Goal: Obtain resource: Obtain resource

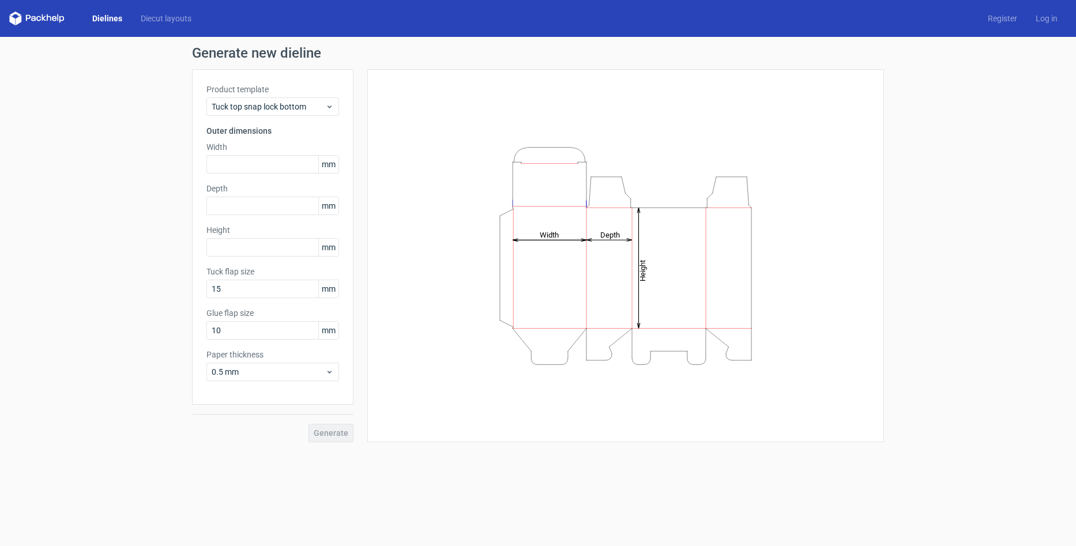
click at [140, 207] on div "Generate new dieline Product template Tuck top snap lock bottom Outer dimension…" at bounding box center [538, 244] width 1076 height 414
click at [46, 15] on icon at bounding box center [36, 19] width 55 height 14
click at [14, 21] on polygon at bounding box center [12, 20] width 6 height 10
click at [87, 173] on div "Generate new dieline Product template Tuck top snap lock bottom Outer dimension…" at bounding box center [538, 244] width 1076 height 414
click at [85, 179] on div "Generate new dieline Product template Tuck top snap lock bottom Outer dimension…" at bounding box center [538, 244] width 1076 height 414
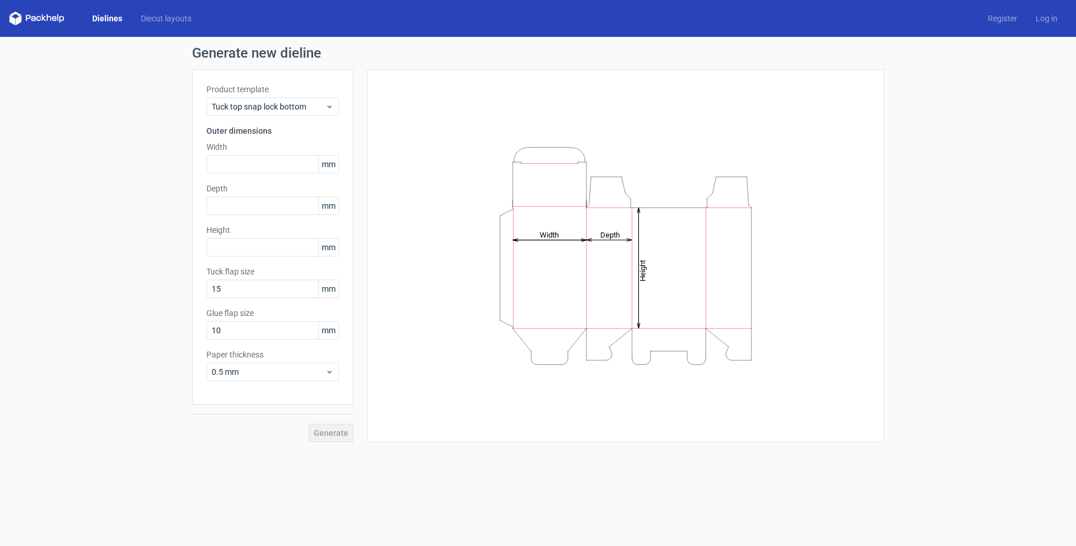
click at [149, 147] on div "Generate new dieline Product template Tuck top snap lock bottom Outer dimension…" at bounding box center [538, 244] width 1076 height 414
click at [166, 185] on div "Generate new dieline Product template Tuck top snap lock bottom Outer dimension…" at bounding box center [538, 244] width 1076 height 414
click at [126, 185] on div "Generate new dieline Product template Tuck top snap lock bottom Outer dimension…" at bounding box center [538, 244] width 1076 height 414
click at [167, 12] on div "Dielines Diecut layouts Register Log in" at bounding box center [538, 18] width 1076 height 37
click at [50, 20] on icon at bounding box center [36, 19] width 55 height 14
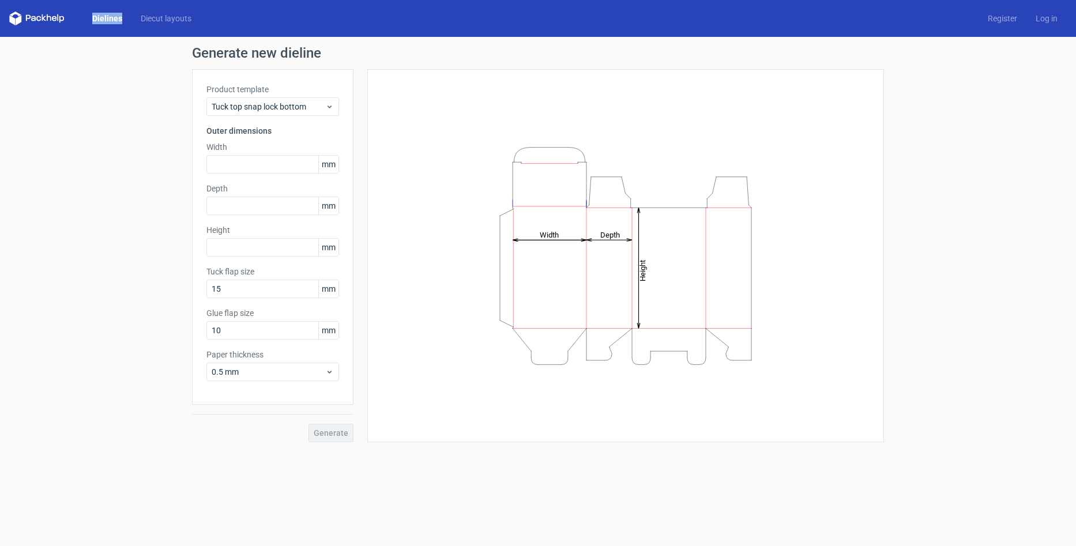
click at [50, 20] on icon at bounding box center [36, 19] width 55 height 14
click at [76, 79] on div "Generate new dieline Product template Tuck top snap lock bottom Outer dimension…" at bounding box center [538, 244] width 1076 height 414
click at [116, 17] on link "Dielines" at bounding box center [107, 19] width 48 height 12
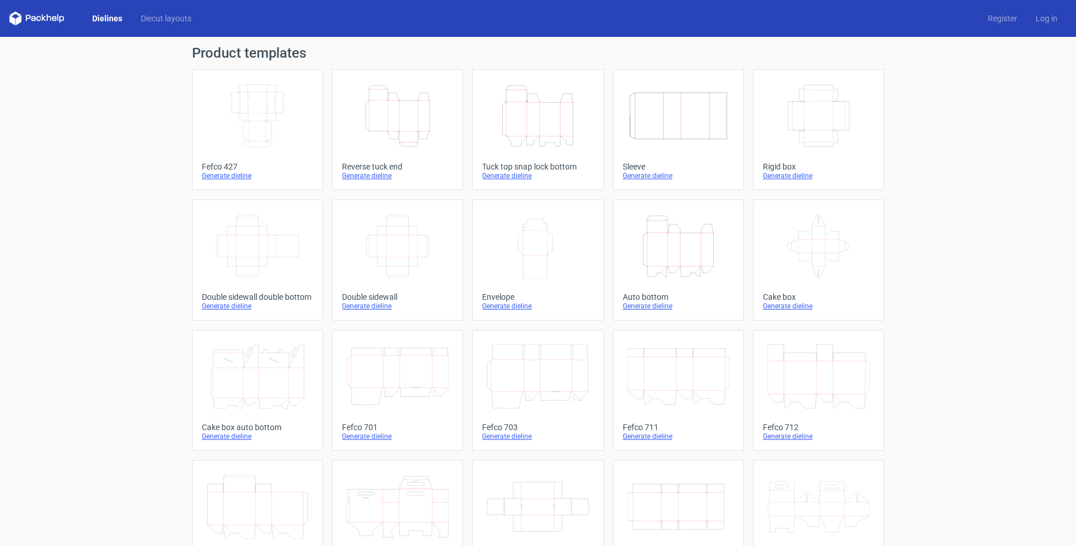
click at [35, 17] on icon at bounding box center [33, 18] width 5 height 5
click at [173, 21] on link "Diecut layouts" at bounding box center [165, 19] width 69 height 12
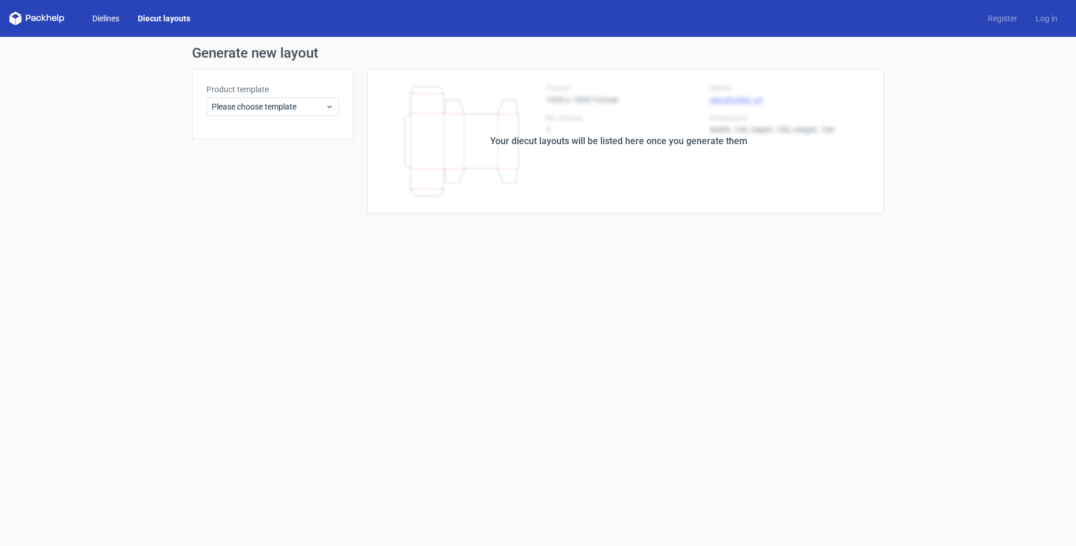
click at [109, 17] on link "Dielines" at bounding box center [106, 19] width 46 height 12
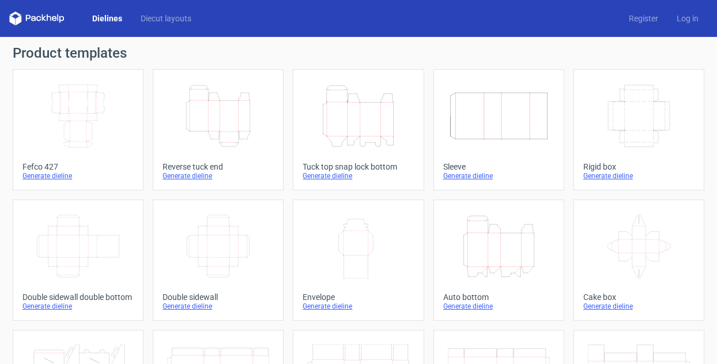
click at [243, 122] on icon "Height Depth Width" at bounding box center [218, 116] width 102 height 65
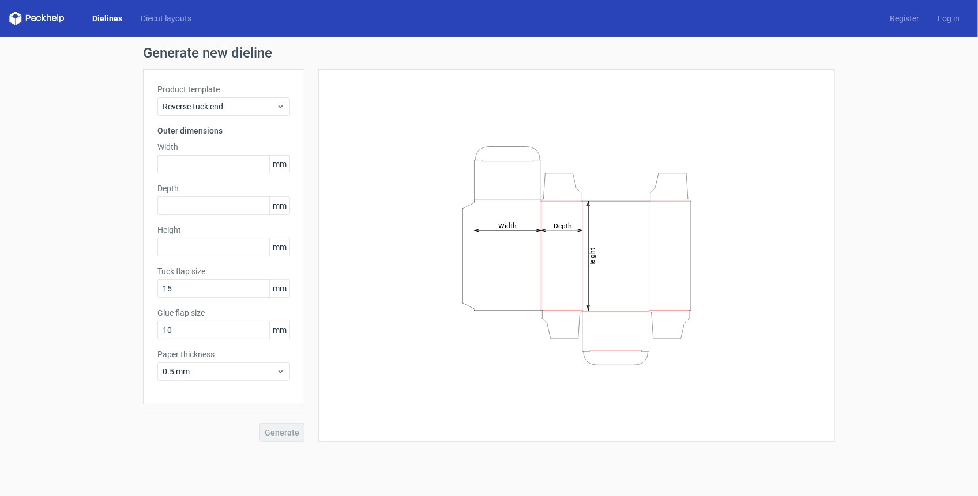
click at [276, 164] on span "mm" at bounding box center [279, 164] width 20 height 17
click at [235, 165] on input "text" at bounding box center [223, 164] width 133 height 18
click at [225, 371] on span "0.5 mm" at bounding box center [220, 372] width 114 height 12
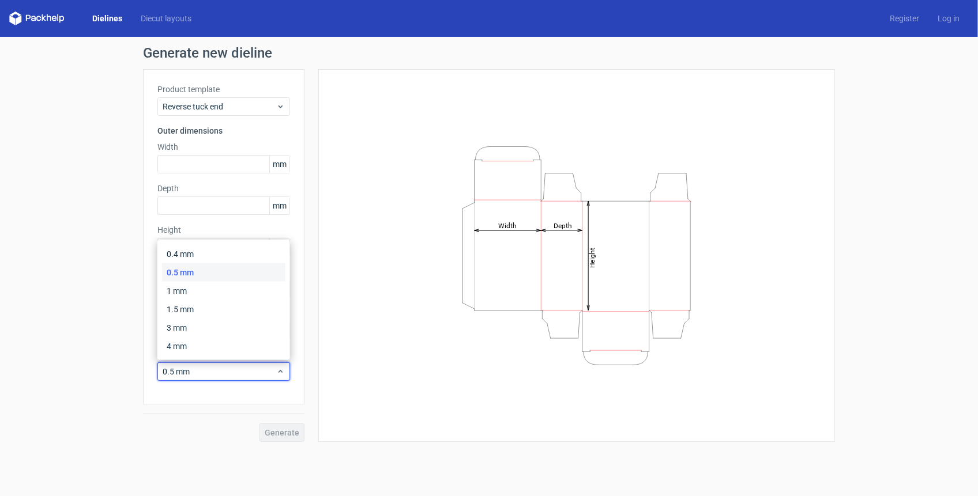
click at [91, 339] on div "Generate new dieline Product template Reverse tuck end Outer dimensions Width m…" at bounding box center [489, 244] width 978 height 414
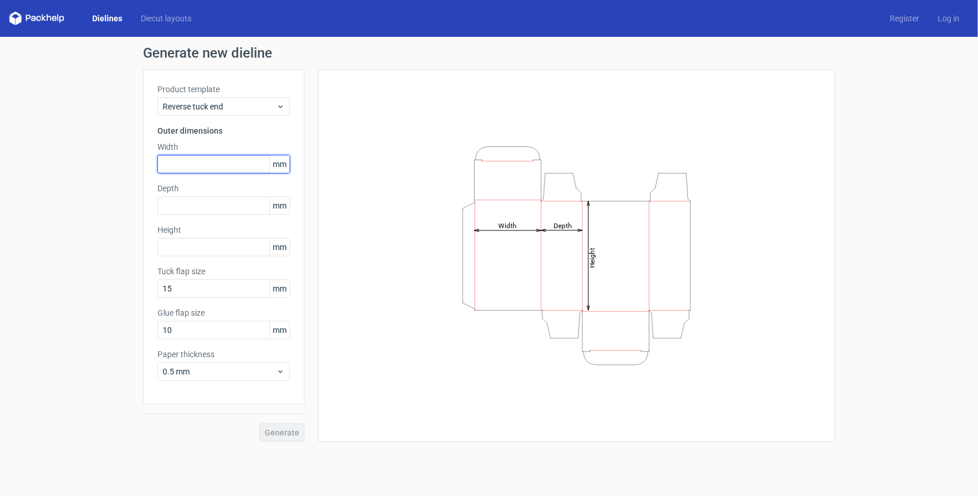
click at [235, 165] on input "text" at bounding box center [223, 164] width 133 height 18
type input "25"
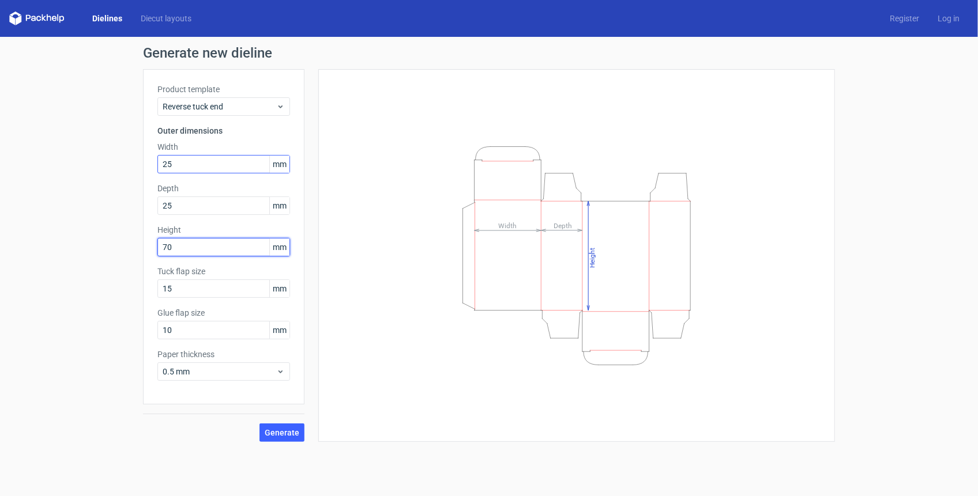
type input "70"
click at [285, 432] on span "Generate" at bounding box center [282, 433] width 35 height 8
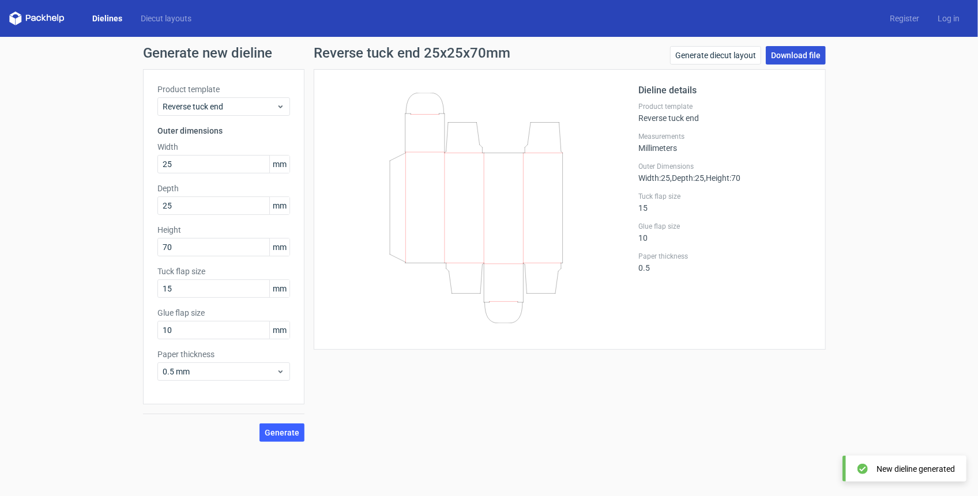
drag, startPoint x: 796, startPoint y: 58, endPoint x: 674, endPoint y: 166, distance: 162.9
click at [797, 57] on link "Download file" at bounding box center [795, 55] width 60 height 18
drag, startPoint x: 144, startPoint y: 329, endPoint x: 61, endPoint y: 328, distance: 83.0
click at [61, 329] on div "Generate new dieline Product template Reverse tuck end Outer dimensions Width 2…" at bounding box center [489, 244] width 978 height 414
click at [280, 435] on span "Generate" at bounding box center [282, 433] width 35 height 8
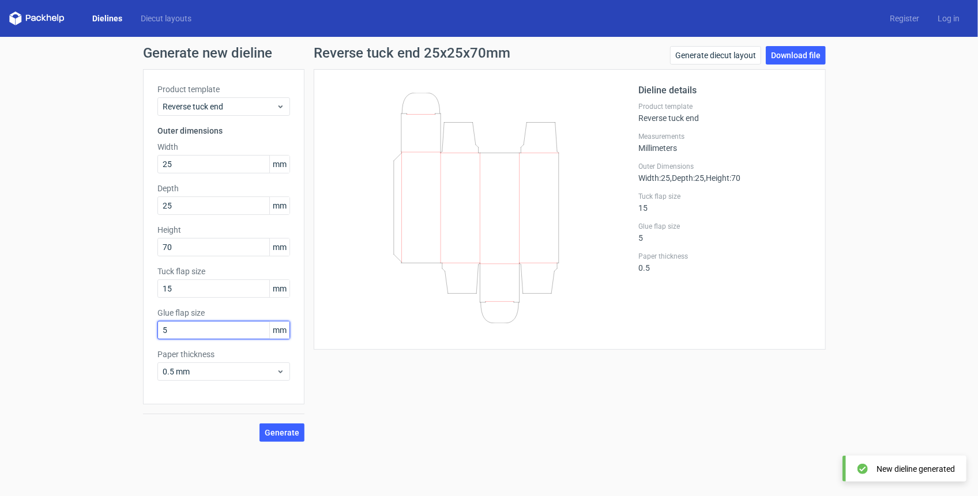
drag, startPoint x: 174, startPoint y: 334, endPoint x: 59, endPoint y: 345, distance: 115.7
click at [59, 345] on div "Generate new dieline Product template Reverse tuck end Outer dimensions Width 2…" at bounding box center [489, 244] width 978 height 414
type input "10"
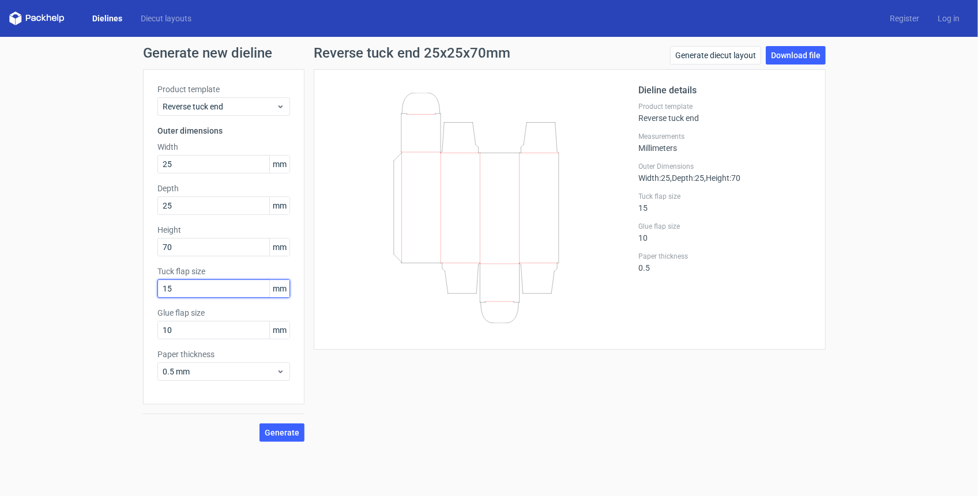
drag, startPoint x: 176, startPoint y: 289, endPoint x: 98, endPoint y: 290, distance: 78.4
click at [98, 290] on div "Generate new dieline Product template Reverse tuck end Outer dimensions Width 2…" at bounding box center [489, 244] width 978 height 414
click at [276, 432] on span "Generate" at bounding box center [282, 433] width 35 height 8
drag, startPoint x: 185, startPoint y: 286, endPoint x: 76, endPoint y: 298, distance: 110.2
click at [77, 299] on div "Generate new dieline Product template Reverse tuck end Outer dimensions Width 2…" at bounding box center [489, 244] width 978 height 414
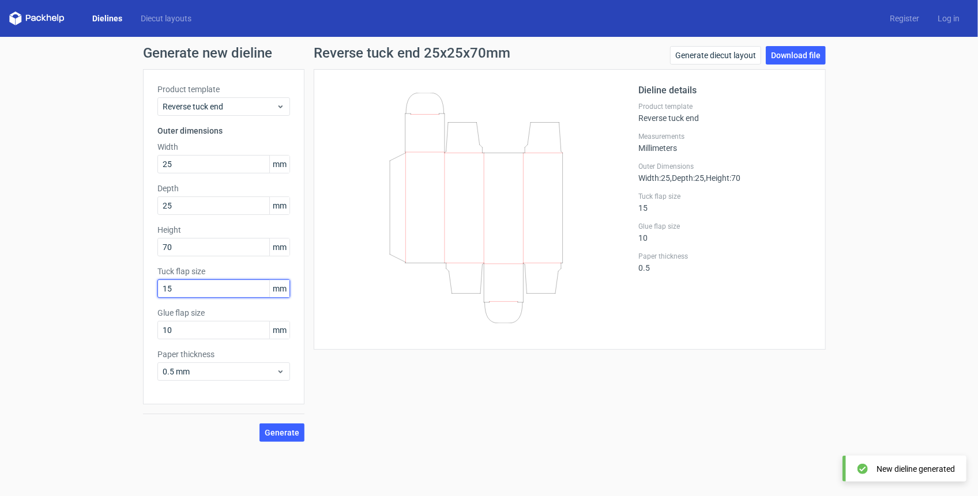
type input "15"
click at [282, 433] on span "Generate" at bounding box center [282, 433] width 35 height 8
click at [291, 436] on span "Generate" at bounding box center [282, 433] width 35 height 8
click at [432, 96] on icon at bounding box center [476, 208] width 278 height 231
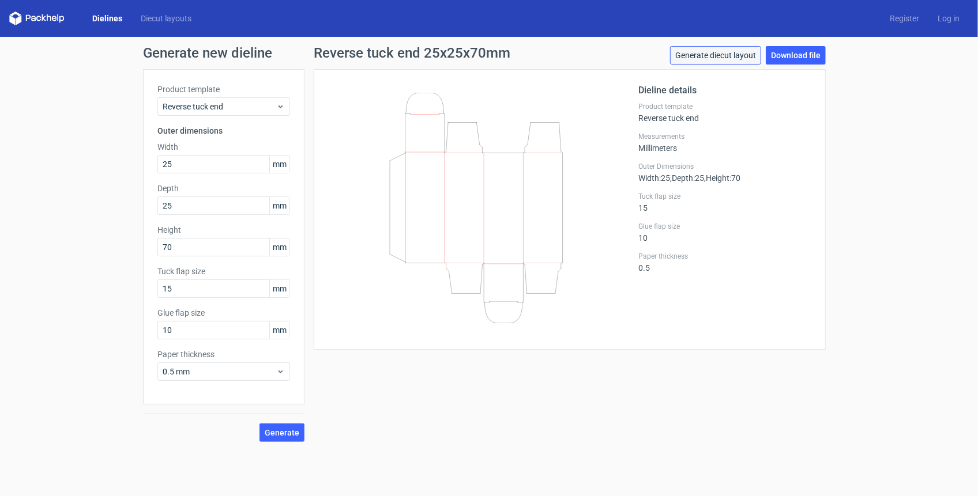
click at [697, 56] on link "Generate diecut layout" at bounding box center [715, 55] width 91 height 18
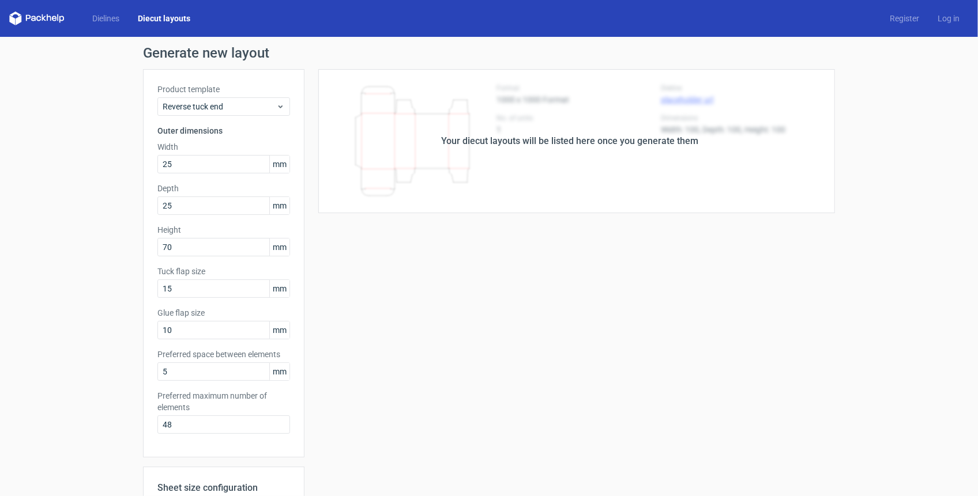
click at [94, 395] on div "Generate new layout Product template Reverse tuck end Outer dimensions Width 25…" at bounding box center [489, 370] width 978 height 667
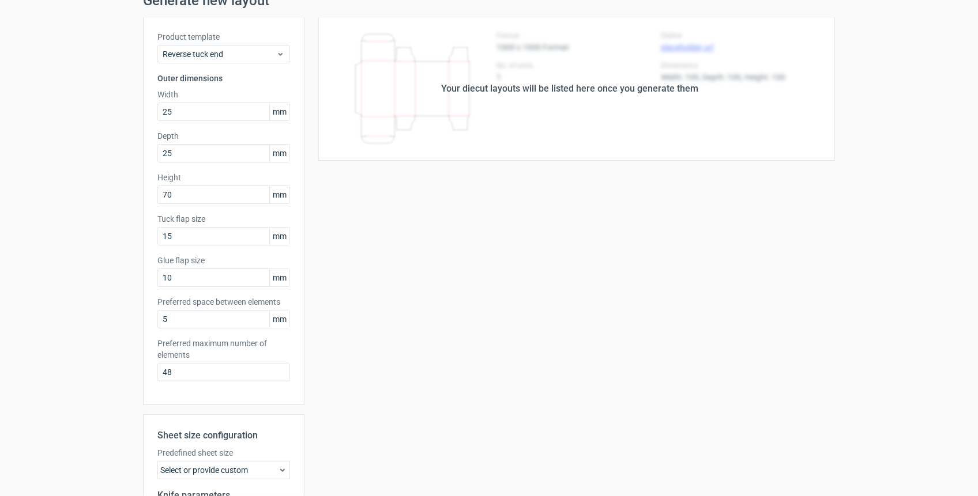
scroll to position [52, 0]
click at [175, 322] on input "5" at bounding box center [223, 320] width 133 height 18
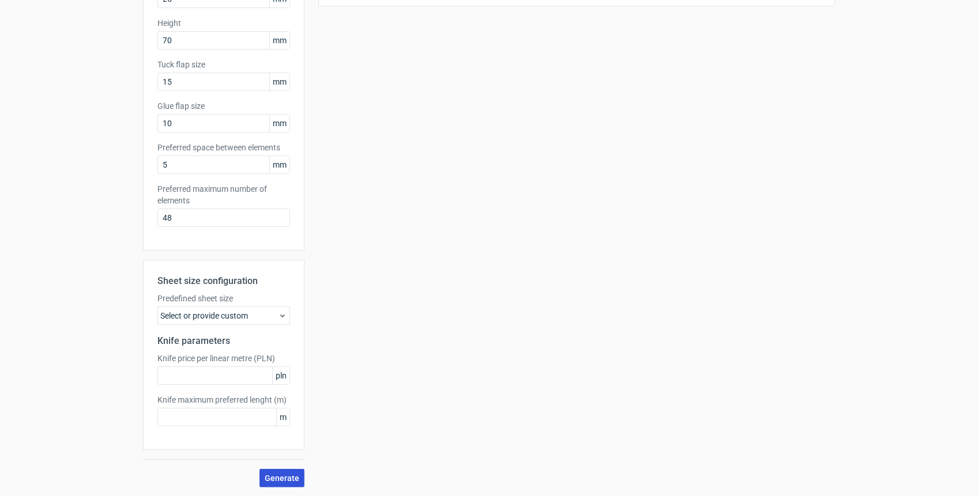
click at [265, 481] on span "Generate" at bounding box center [282, 478] width 35 height 8
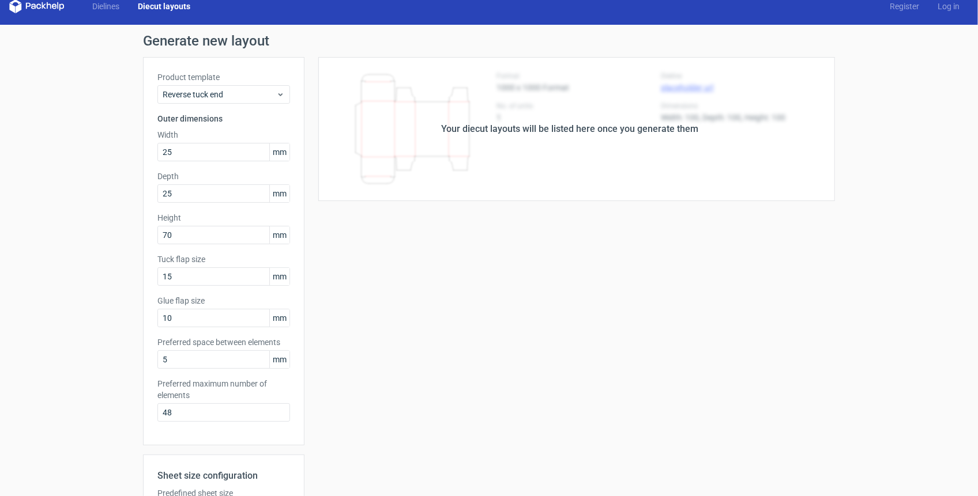
scroll to position [0, 0]
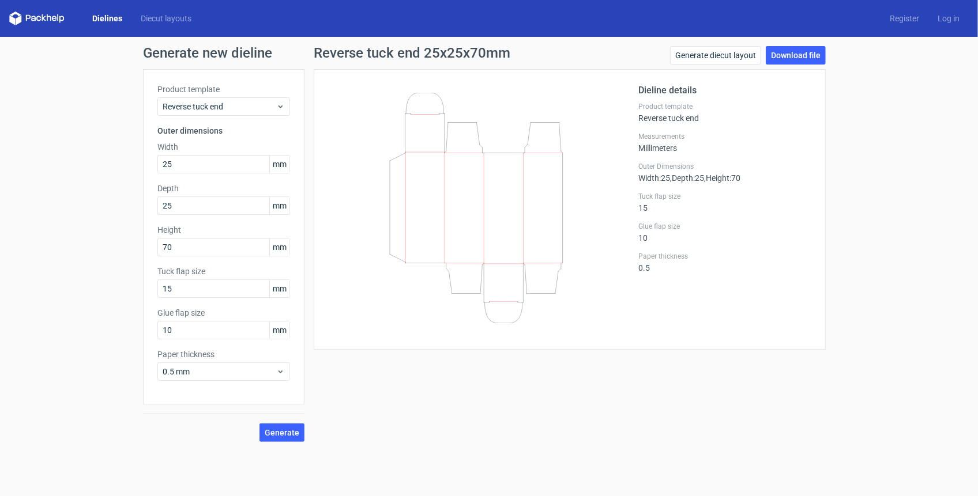
click at [50, 103] on div "Generate new dieline Product template Reverse tuck end Outer dimensions Width 2…" at bounding box center [489, 244] width 978 height 414
drag, startPoint x: 102, startPoint y: 340, endPoint x: 93, endPoint y: 340, distance: 9.2
click at [93, 340] on div "Generate new dieline Product template Reverse tuck end Outer dimensions Width 2…" at bounding box center [489, 244] width 978 height 414
click at [274, 432] on span "Generate" at bounding box center [282, 433] width 35 height 8
drag, startPoint x: 156, startPoint y: 329, endPoint x: 119, endPoint y: 329, distance: 37.5
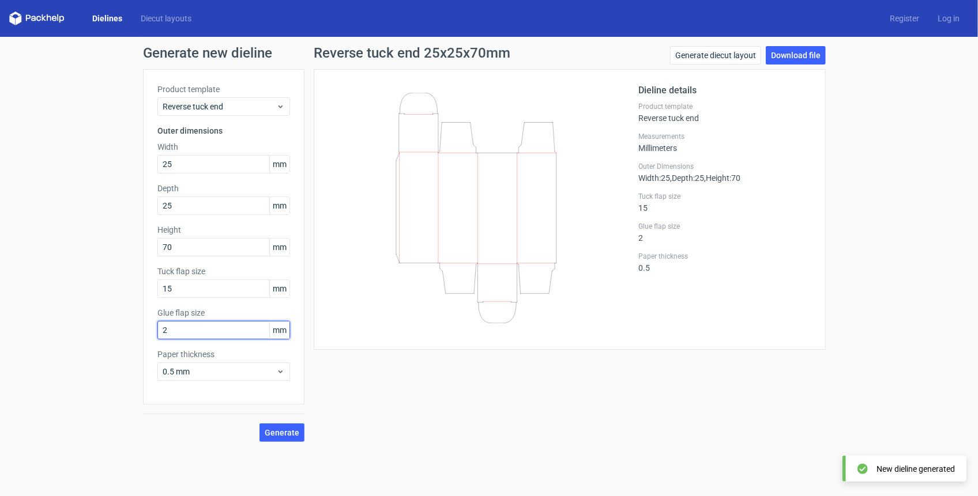
click at [119, 329] on div "Generate new dieline Product template Reverse tuck end Outer dimensions Width 2…" at bounding box center [489, 244] width 978 height 414
type input "10"
click at [283, 432] on span "Generate" at bounding box center [282, 433] width 35 height 8
click at [206, 108] on span "Reverse tuck end" at bounding box center [220, 107] width 114 height 12
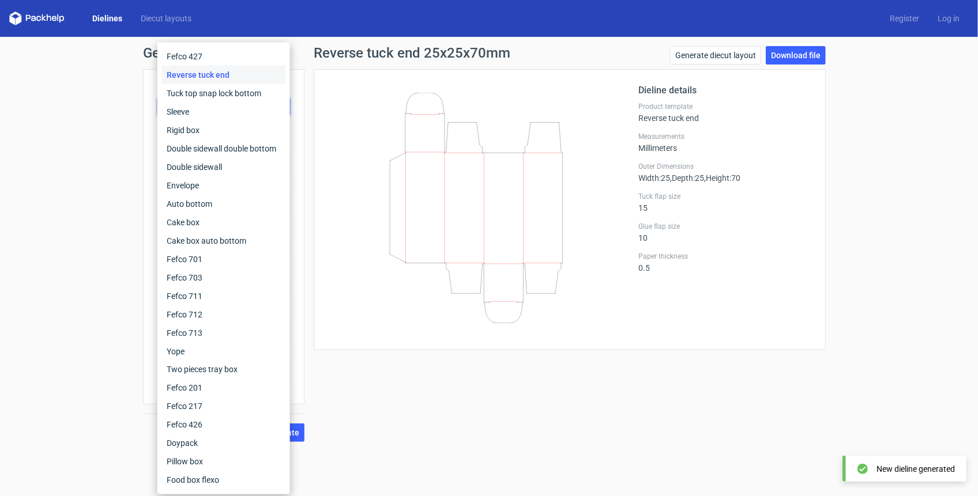
click at [105, 182] on div "Generate new dieline Product template Reverse tuck end Outer dimensions Width 2…" at bounding box center [489, 244] width 978 height 414
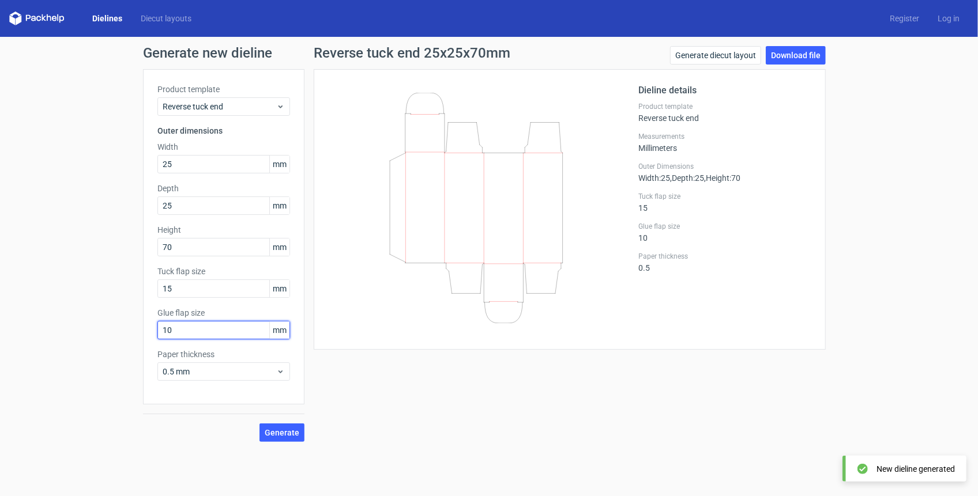
drag, startPoint x: 172, startPoint y: 331, endPoint x: 139, endPoint y: 334, distance: 33.0
click at [139, 334] on div "Generate new dieline Product template Reverse tuck end Outer dimensions Width 2…" at bounding box center [489, 244] width 978 height 414
click at [131, 331] on div "Generate new dieline Product template Reverse tuck end Outer dimensions Width 2…" at bounding box center [489, 244] width 978 height 414
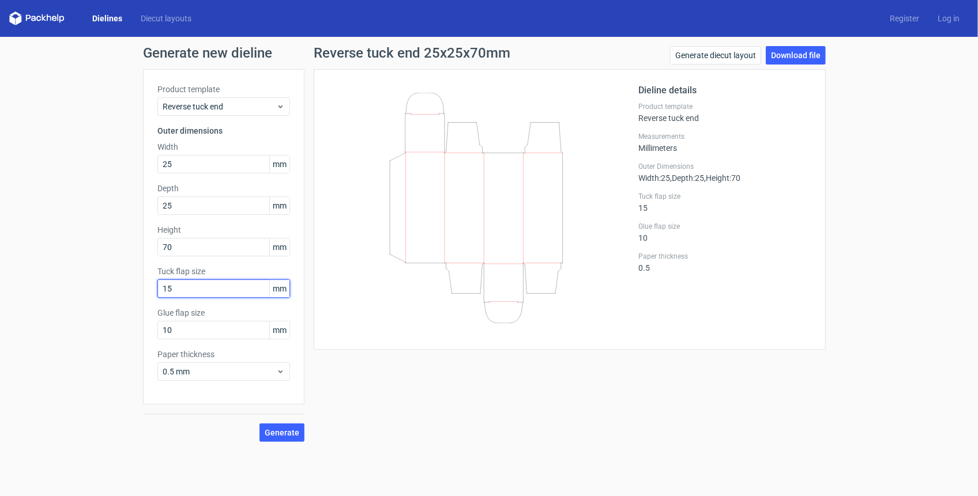
drag, startPoint x: 173, startPoint y: 289, endPoint x: 127, endPoint y: 289, distance: 45.5
click at [127, 289] on div "Generate new dieline Product template Reverse tuck end Outer dimensions Width 2…" at bounding box center [489, 244] width 978 height 414
click at [281, 433] on span "Generate" at bounding box center [282, 433] width 35 height 8
drag, startPoint x: 173, startPoint y: 288, endPoint x: 103, endPoint y: 289, distance: 70.3
click at [103, 289] on div "Generate new dieline Product template Reverse tuck end Outer dimensions Width 2…" at bounding box center [489, 244] width 978 height 414
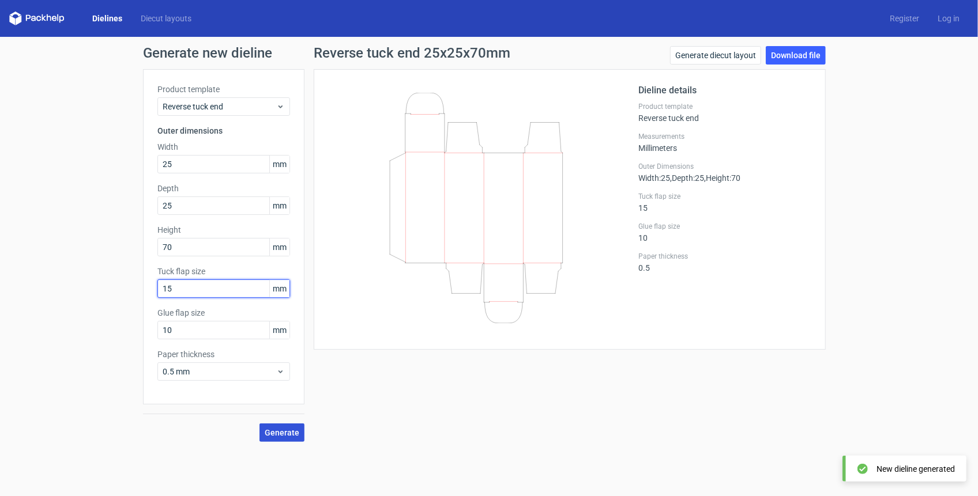
type input "15"
click at [286, 431] on span "Generate" at bounding box center [282, 433] width 35 height 8
